Goal: Task Accomplishment & Management: Use online tool/utility

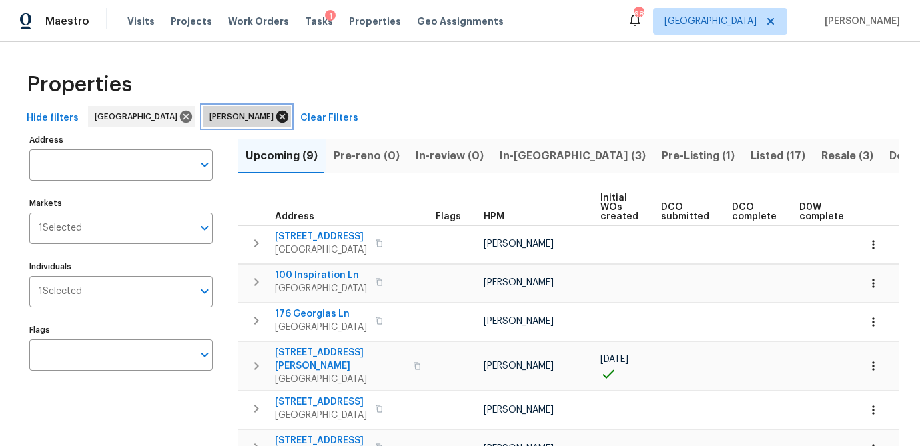
click at [276, 117] on icon at bounding box center [282, 117] width 12 height 12
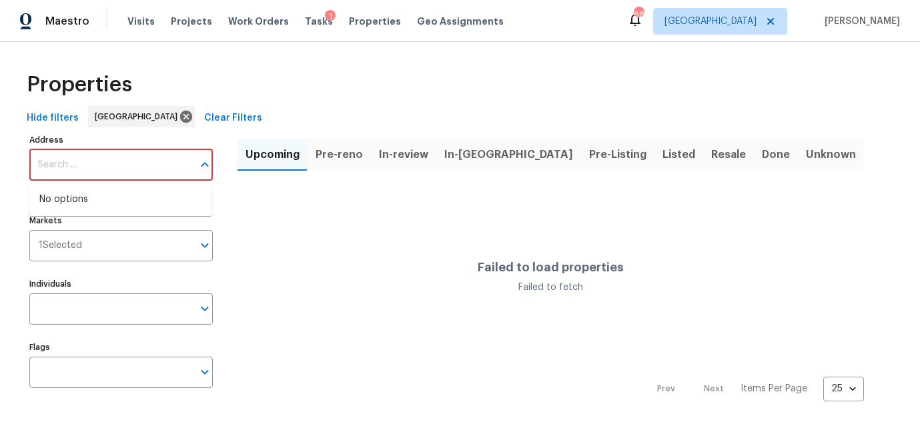
click at [68, 175] on input "Address" at bounding box center [110, 164] width 163 height 31
paste input "3301 Henderson Mill Rd Atlanta, GA 30341"
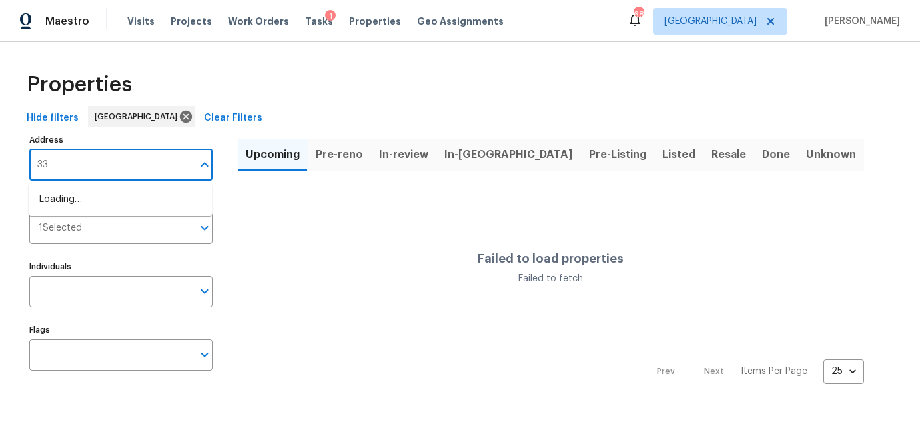
type input "3"
type input "3301 [PERSON_NAME]"
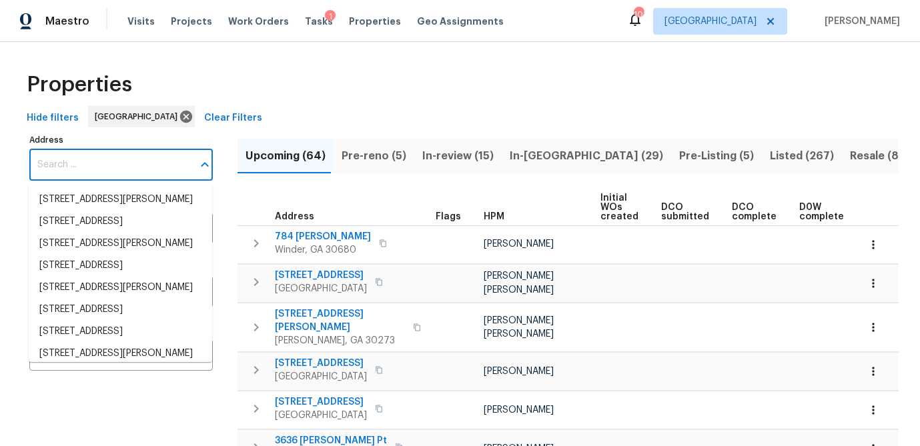
click at [105, 166] on input "Address" at bounding box center [110, 164] width 163 height 31
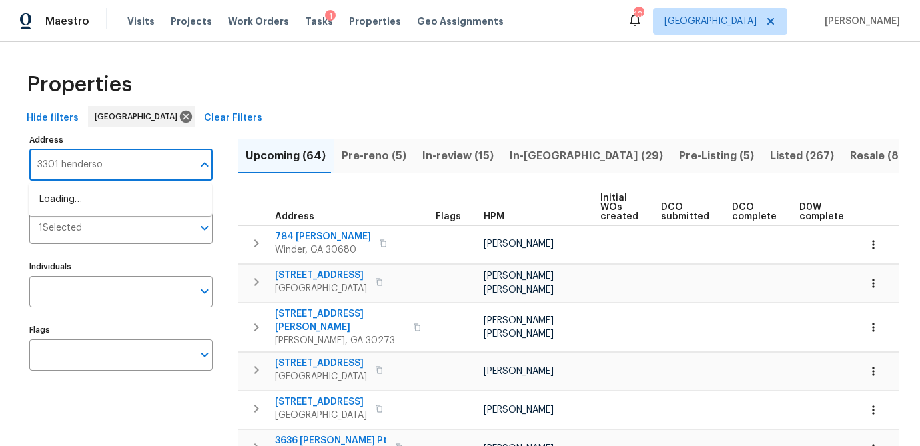
type input "3301 [PERSON_NAME]"
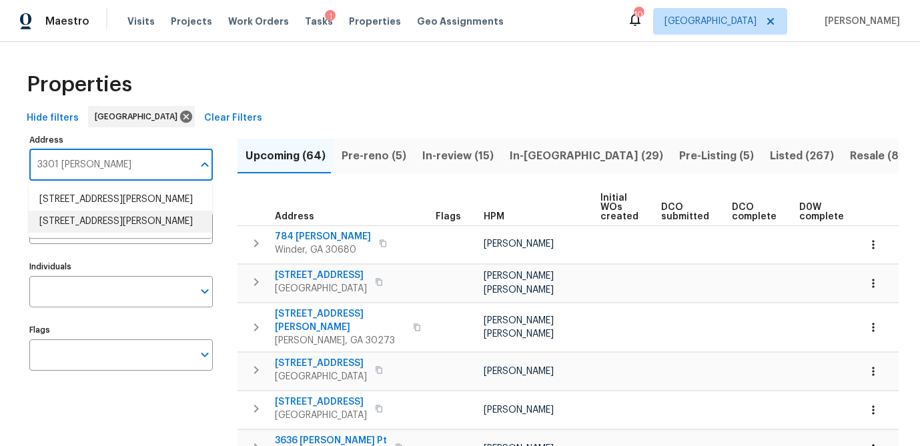
click at [94, 233] on li "[STREET_ADDRESS][PERSON_NAME]" at bounding box center [120, 222] width 183 height 22
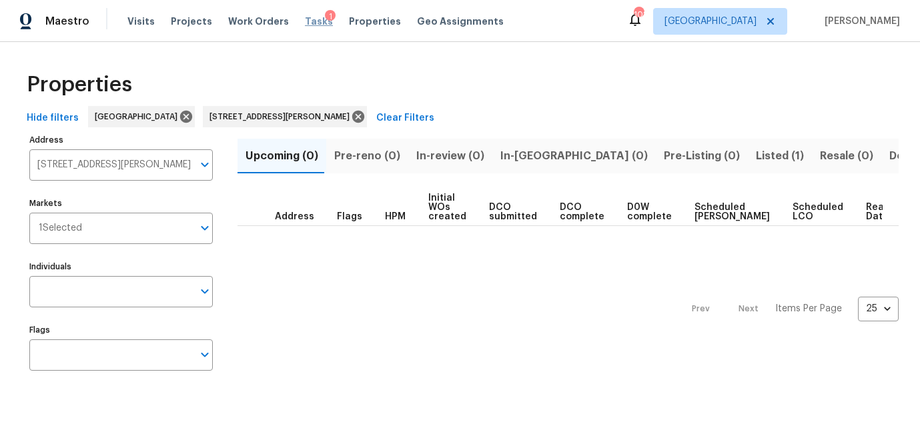
click at [307, 22] on span "Tasks" at bounding box center [319, 21] width 28 height 9
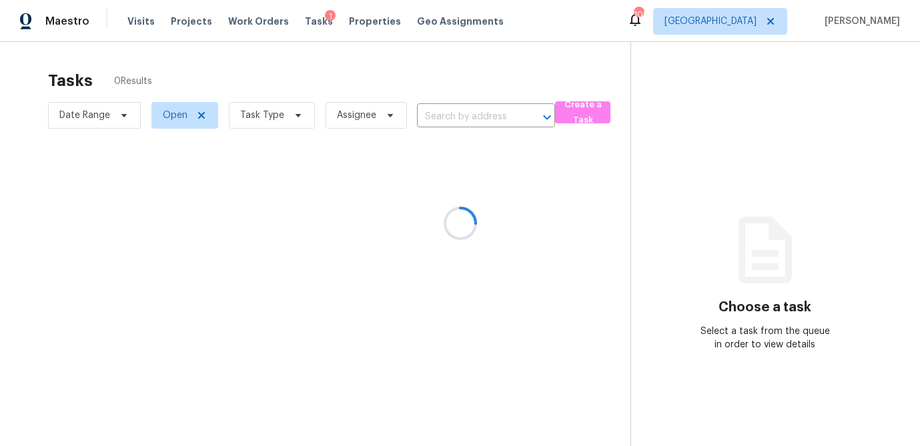
click at [295, 113] on div at bounding box center [460, 223] width 920 height 446
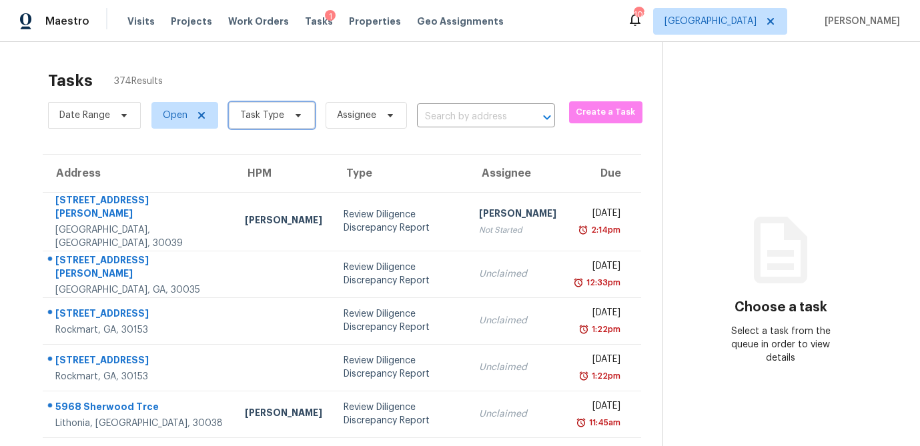
click at [295, 113] on icon at bounding box center [298, 115] width 11 height 11
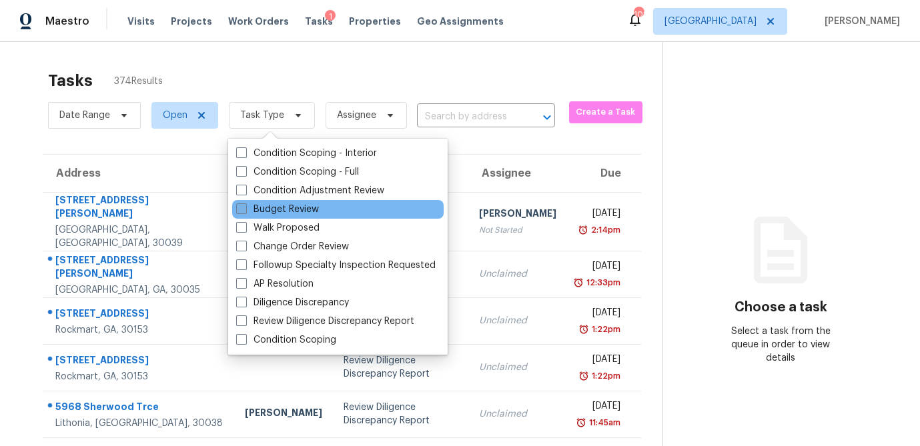
click at [238, 207] on span at bounding box center [241, 208] width 11 height 11
click at [238, 207] on input "Budget Review" at bounding box center [240, 207] width 9 height 9
checkbox input "true"
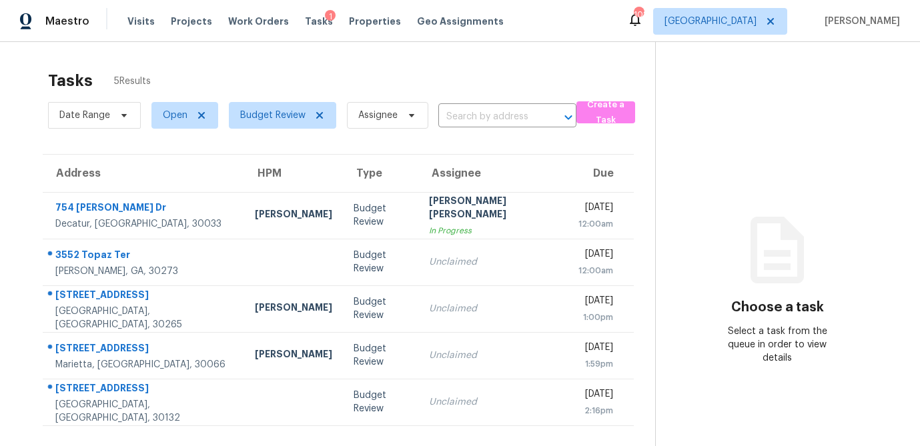
click at [471, 69] on div "Tasks 5 Results" at bounding box center [351, 80] width 607 height 35
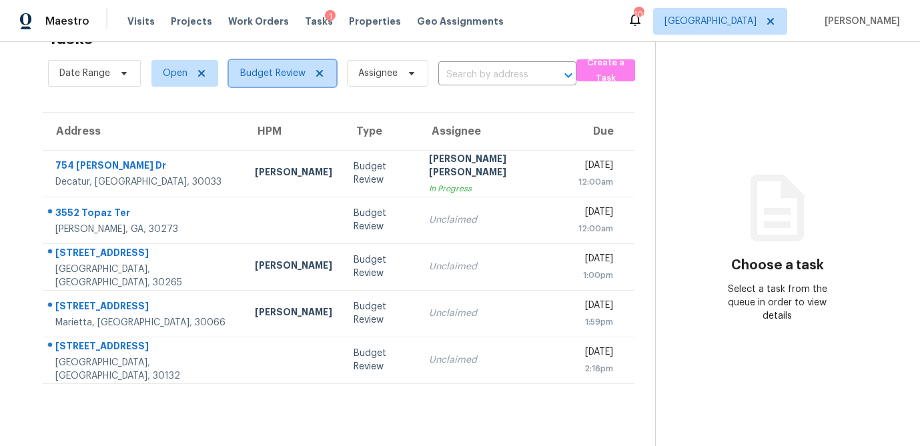
click at [318, 74] on icon at bounding box center [319, 73] width 11 height 11
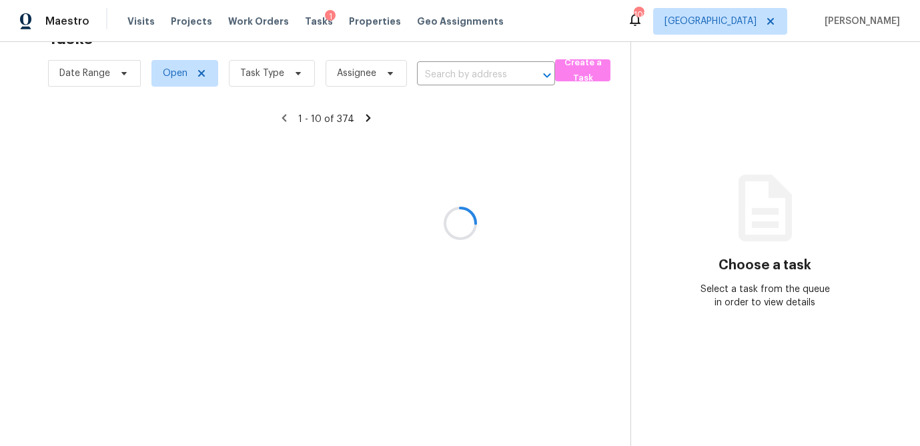
click at [292, 77] on div at bounding box center [460, 223] width 920 height 446
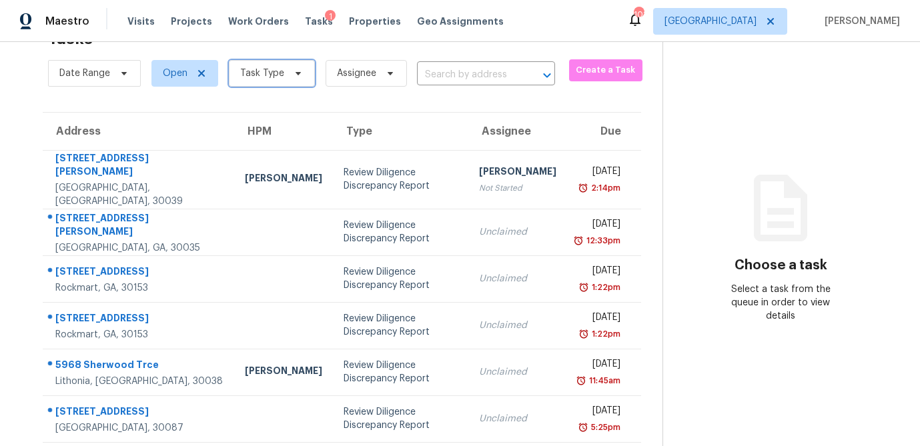
click at [295, 75] on icon at bounding box center [298, 73] width 11 height 11
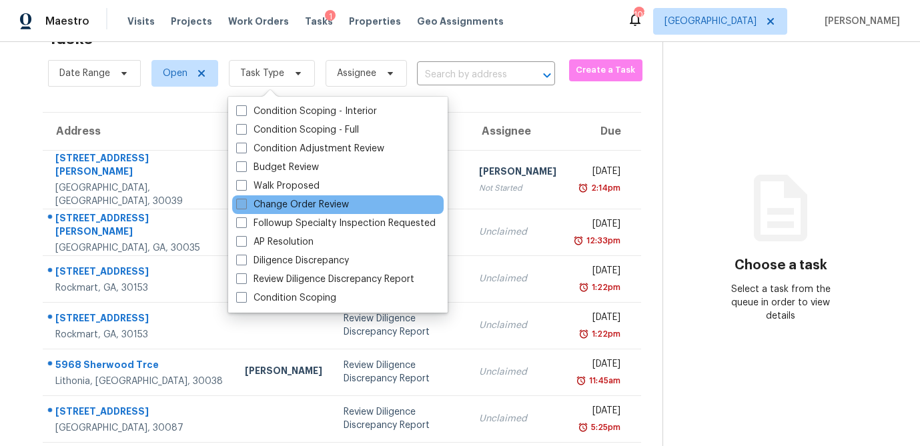
click at [243, 205] on span at bounding box center [241, 204] width 11 height 11
click at [243, 205] on input "Change Order Review" at bounding box center [240, 202] width 9 height 9
checkbox input "true"
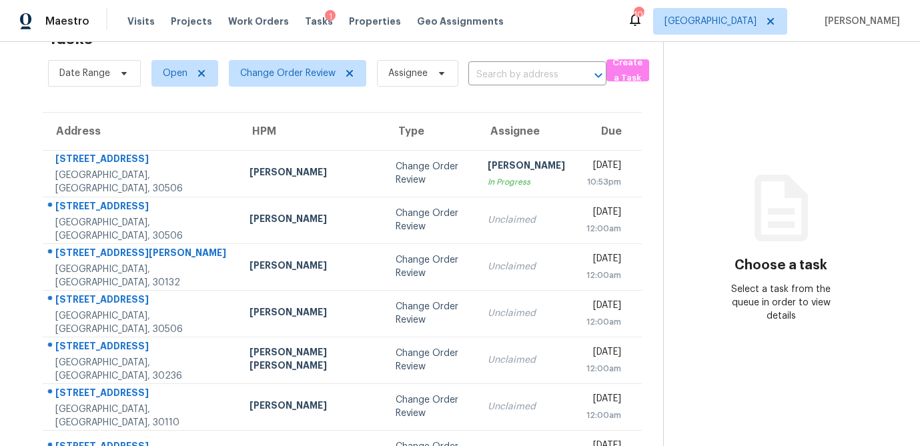
click at [685, 133] on section "Choose a task Select a task from the queue in order to view details" at bounding box center [780, 326] width 235 height 653
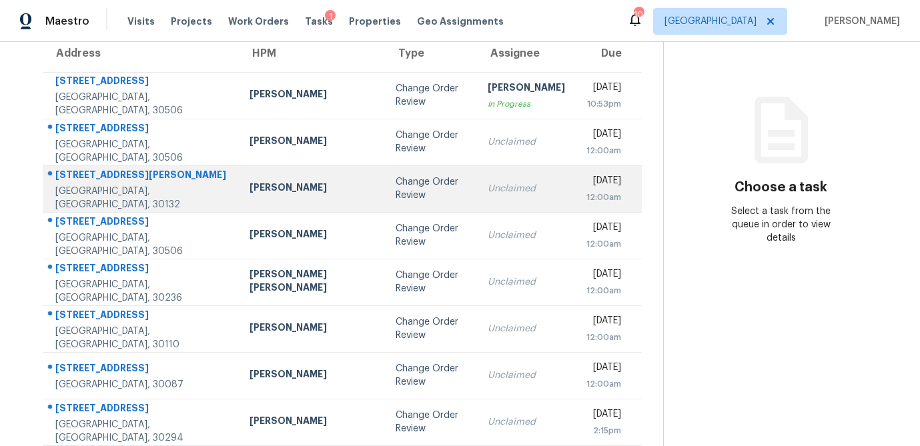
scroll to position [92, 0]
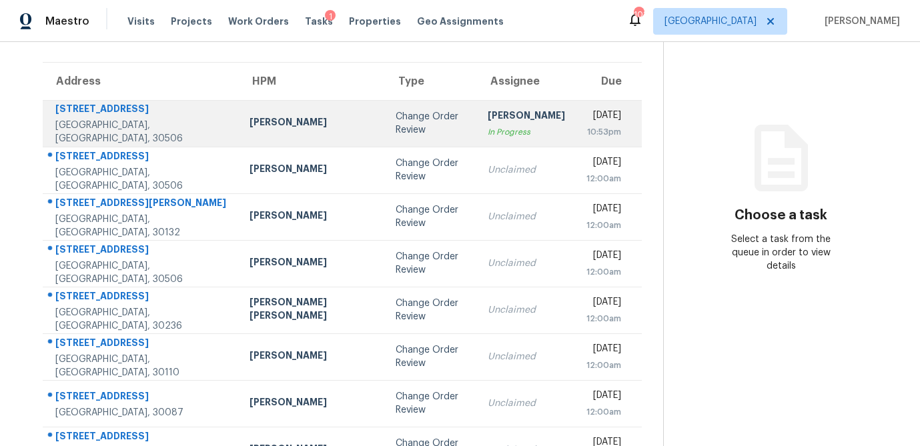
click at [385, 107] on td "Change Order Review" at bounding box center [431, 123] width 92 height 47
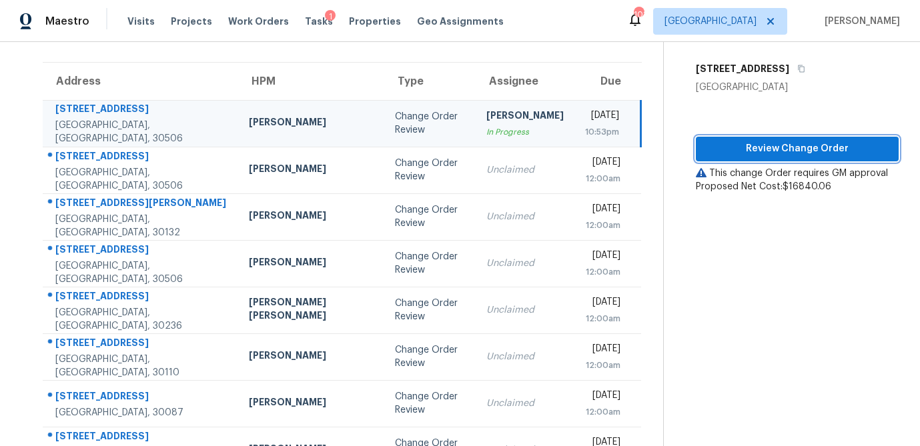
click at [742, 157] on button "Review Change Order" at bounding box center [797, 149] width 203 height 25
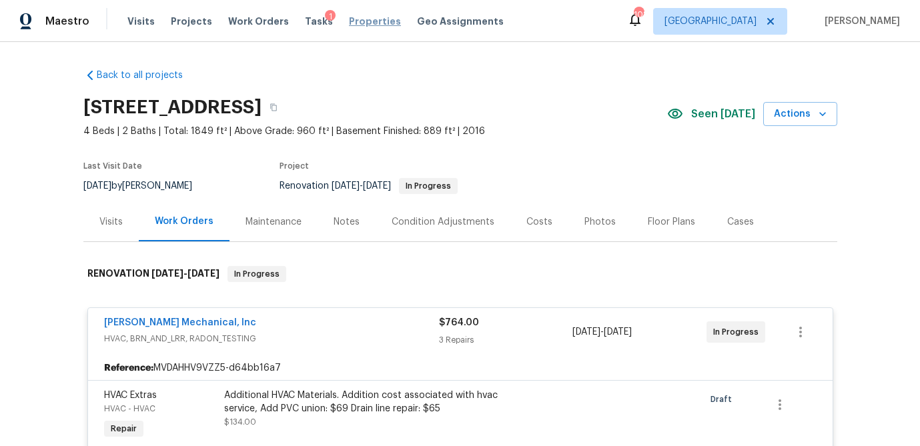
click at [363, 23] on span "Properties" at bounding box center [375, 21] width 52 height 13
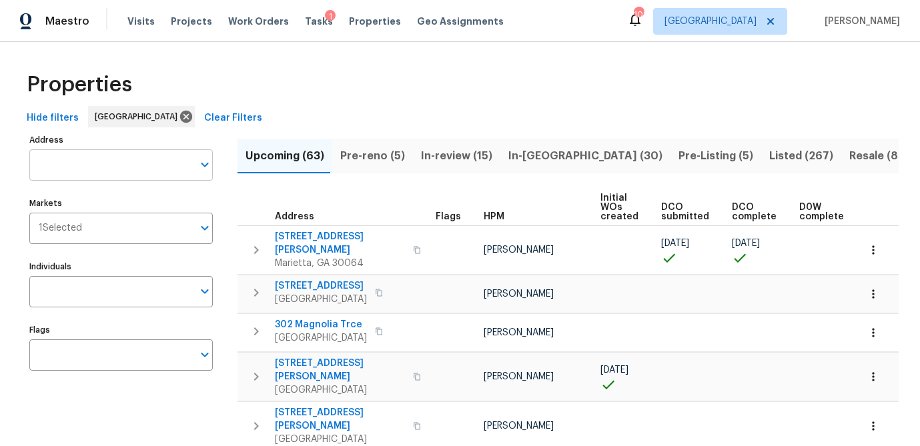
click at [75, 171] on input "Address" at bounding box center [110, 164] width 163 height 31
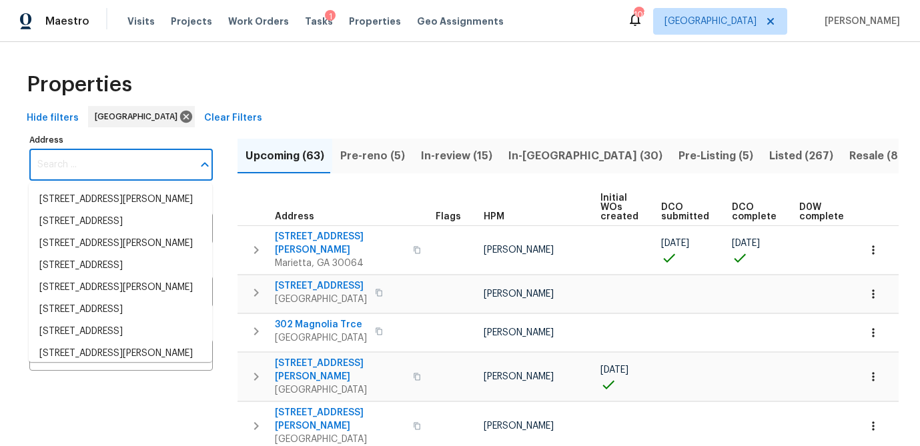
paste input "3301 Henderson Mill Rd Atlanta, GA 30341"
type input "3301 Henderson Mill Rd Atlanta, GA 30341"
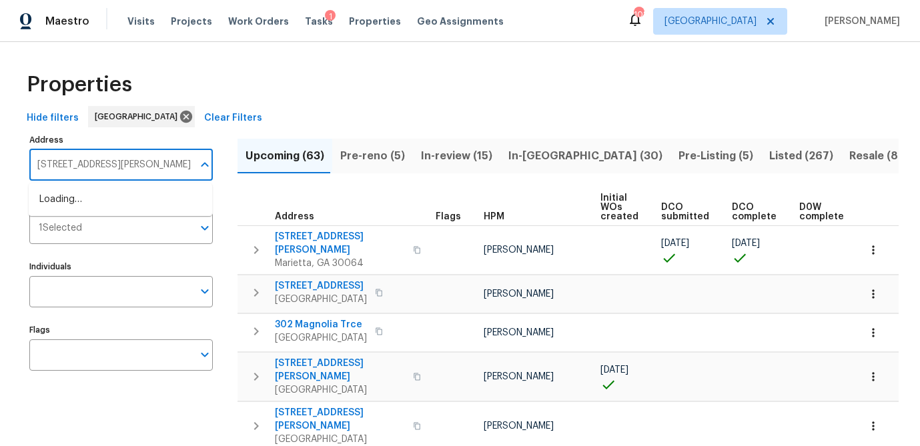
scroll to position [0, 29]
click at [72, 233] on li "[STREET_ADDRESS][PERSON_NAME]" at bounding box center [120, 222] width 183 height 22
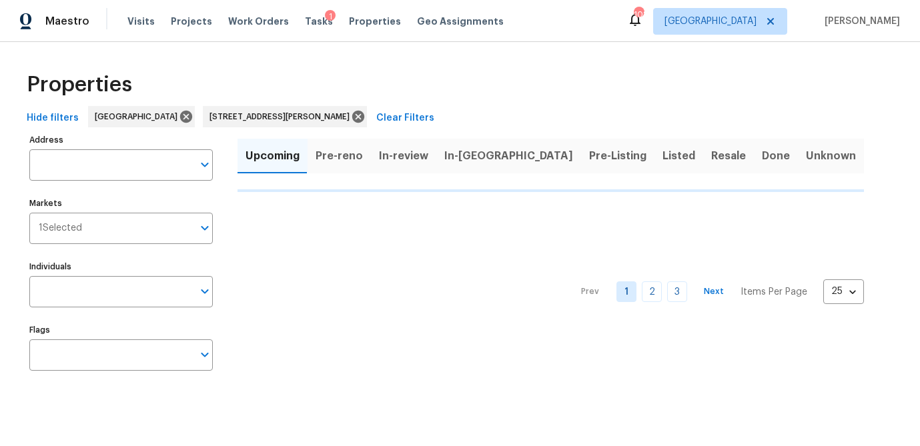
type input "[STREET_ADDRESS][PERSON_NAME]"
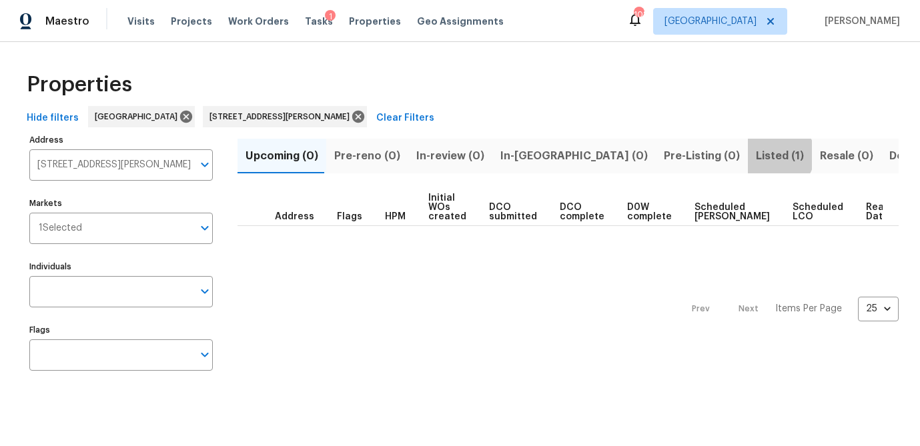
click at [756, 155] on span "Listed (1)" at bounding box center [780, 156] width 48 height 19
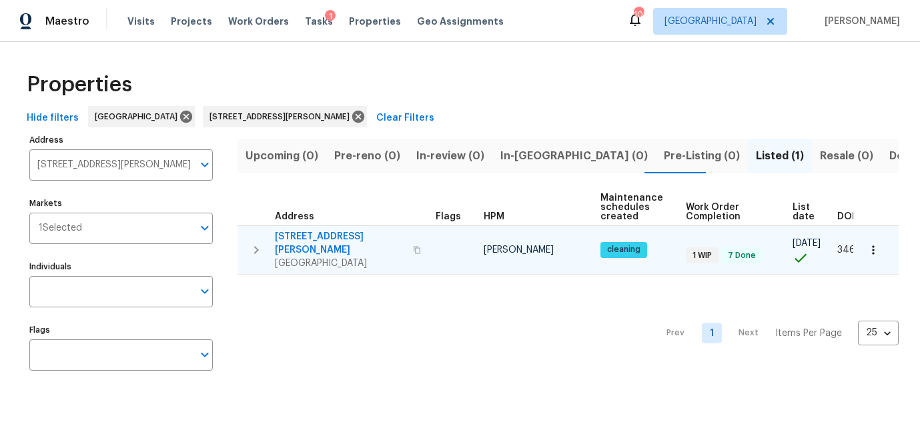
click at [322, 233] on span "3301 Henderson Mill Rd Apt Z1" at bounding box center [340, 243] width 130 height 27
click at [880, 251] on button "button" at bounding box center [872, 249] width 29 height 29
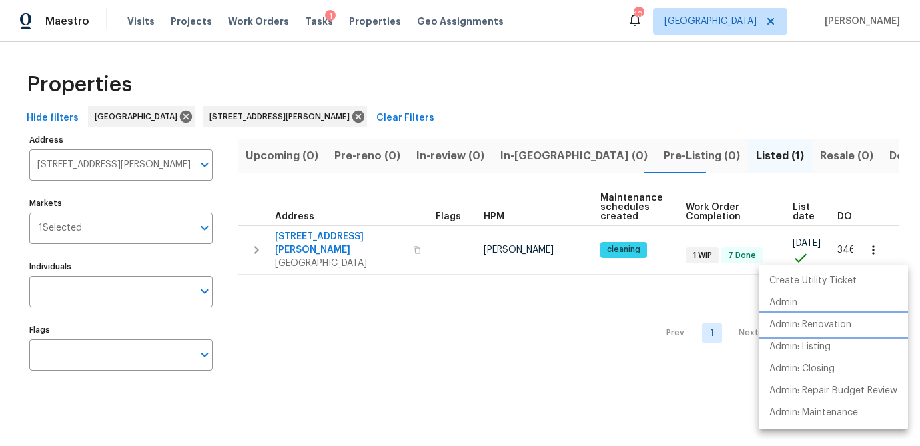
click at [830, 319] on p "Admin: Renovation" at bounding box center [810, 325] width 82 height 14
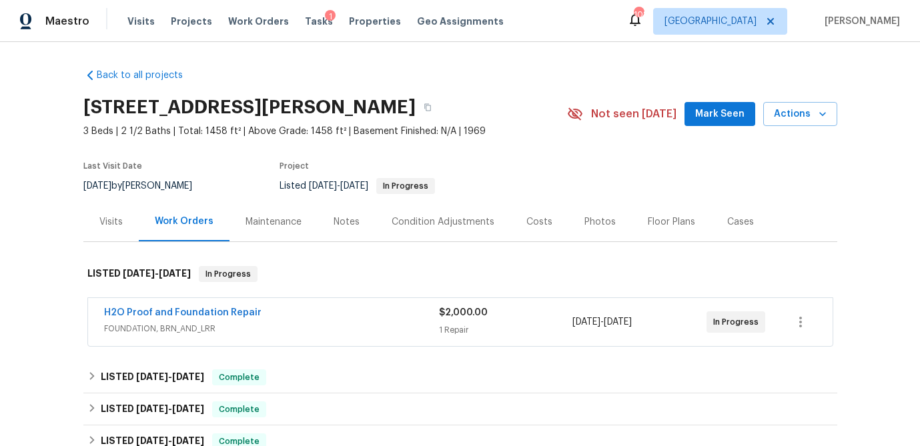
click at [113, 217] on div "Visits" at bounding box center [110, 221] width 23 height 13
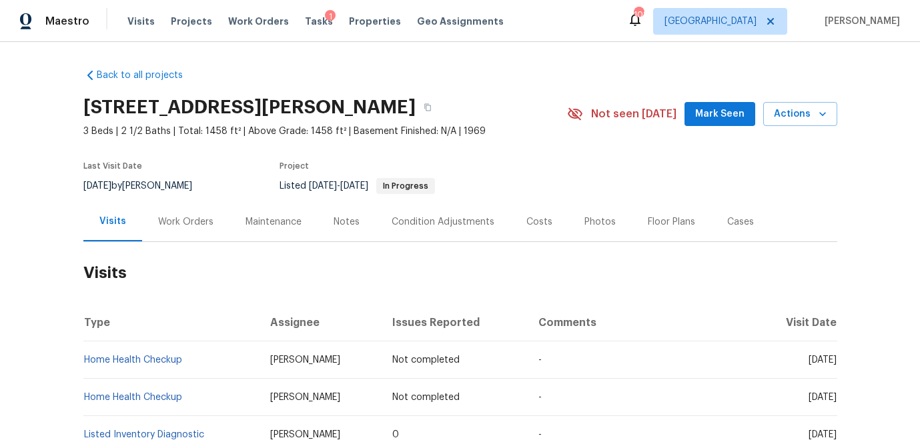
scroll to position [5, 0]
